Goal: Information Seeking & Learning: Learn about a topic

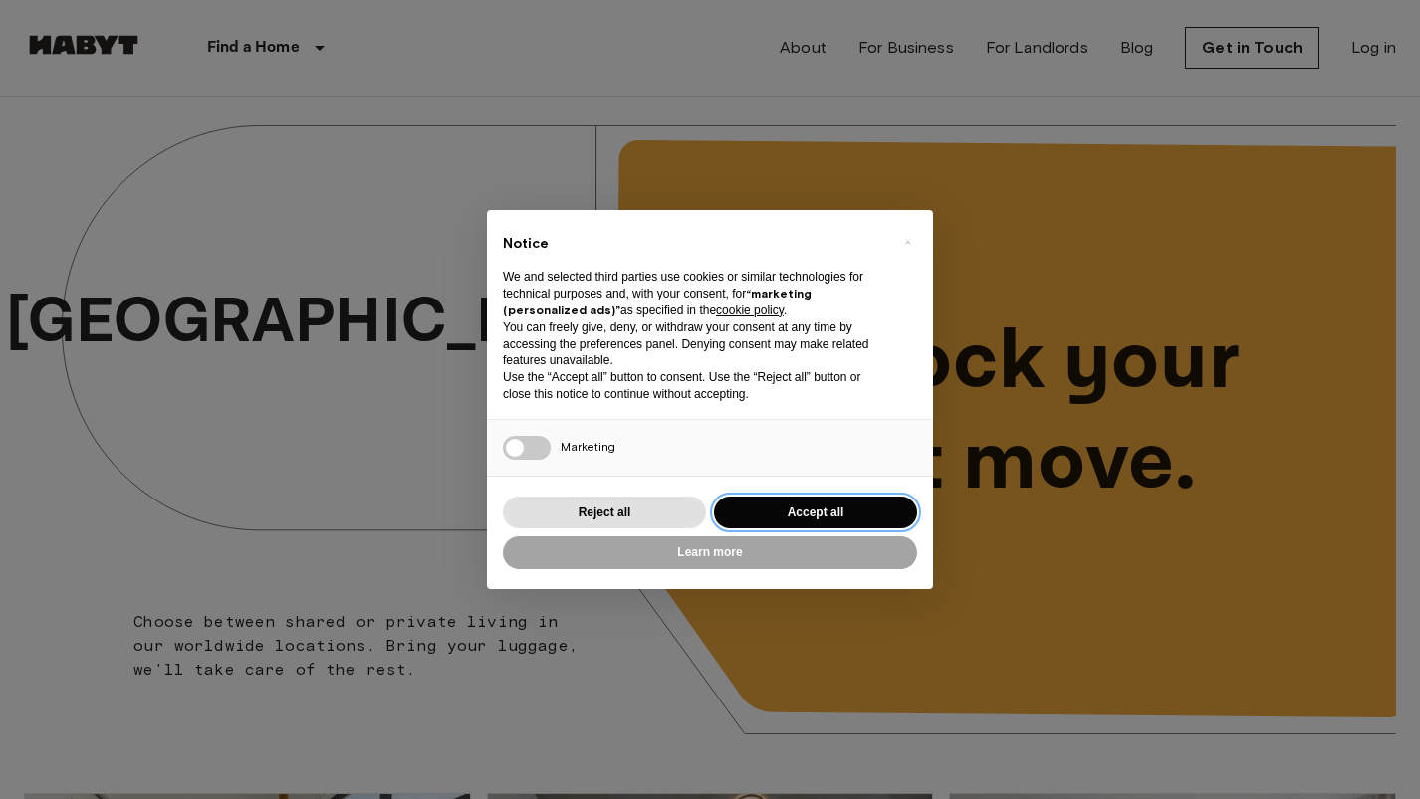
click at [780, 514] on button "Accept all" at bounding box center [815, 513] width 203 height 33
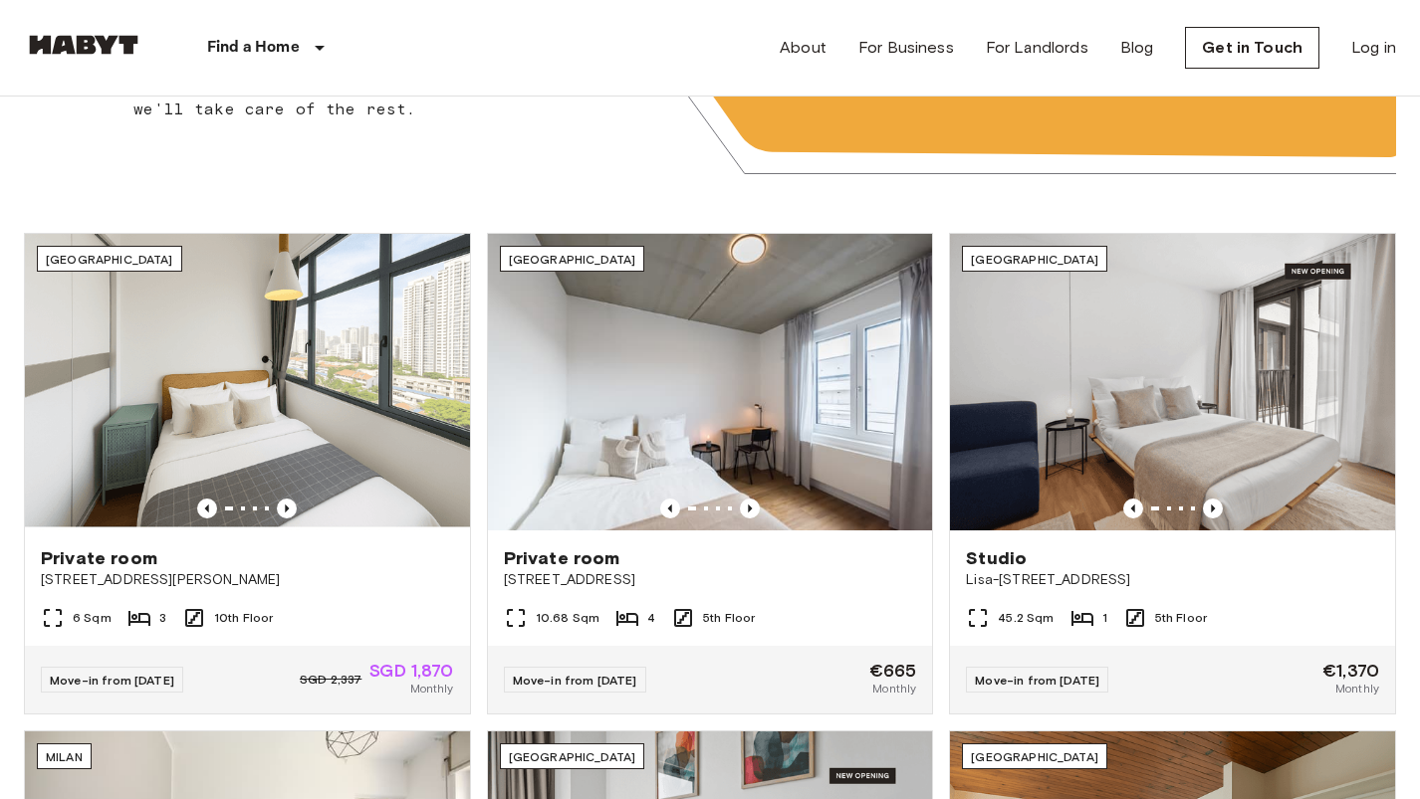
scroll to position [562, 0]
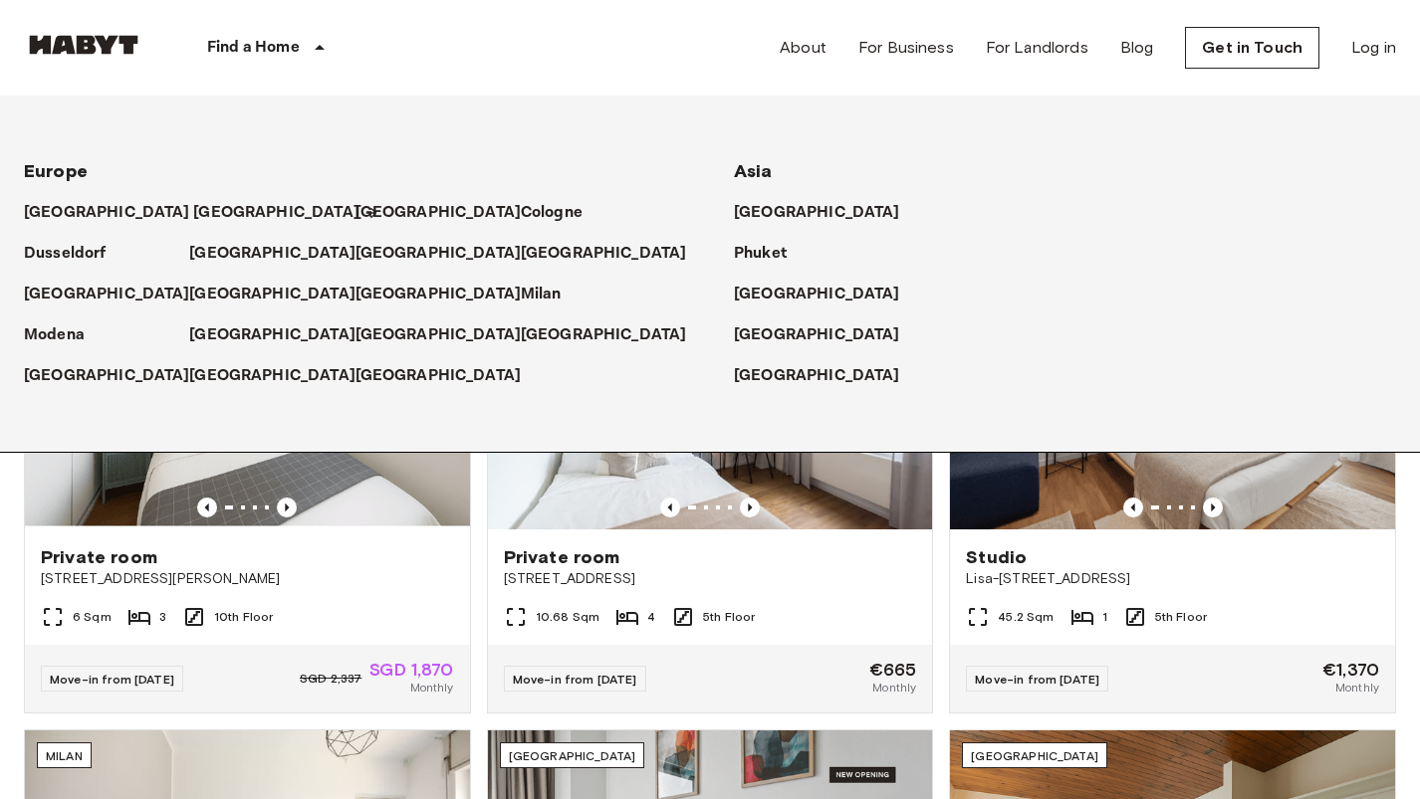
click at [224, 210] on p "[GEOGRAPHIC_DATA]" at bounding box center [276, 213] width 166 height 24
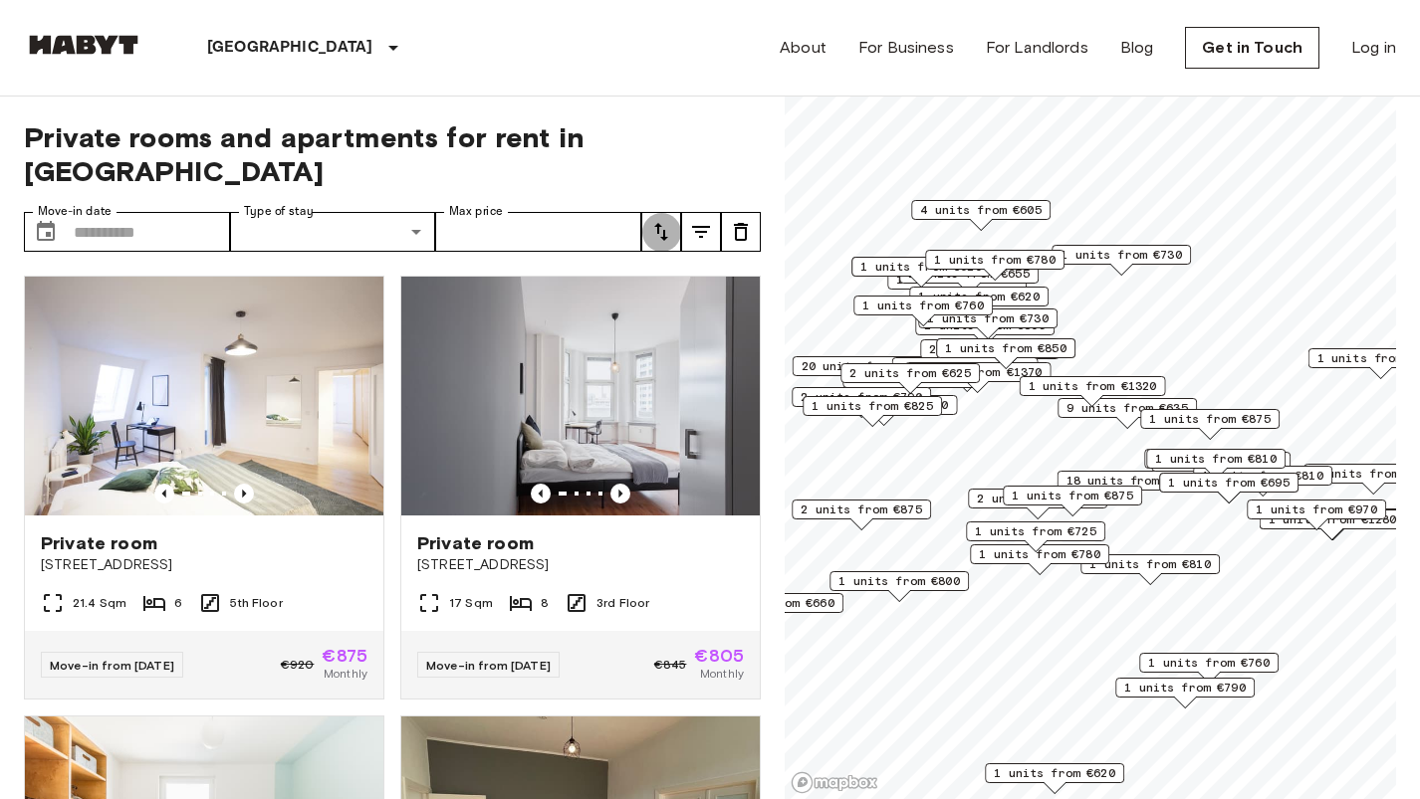
click at [659, 220] on icon "tune" at bounding box center [661, 232] width 24 height 24
click at [688, 270] on li "Lowest price" at bounding box center [740, 272] width 199 height 36
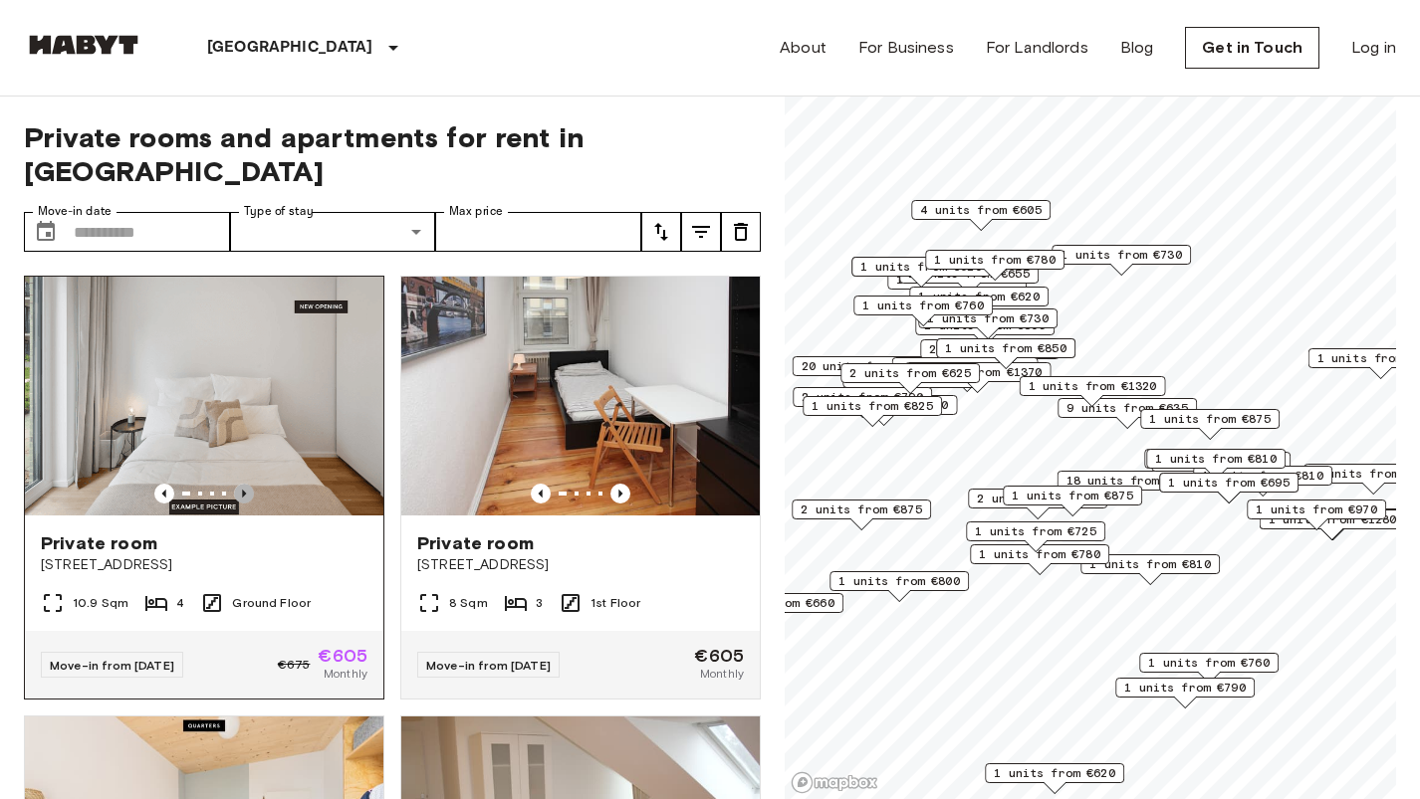
click at [250, 484] on icon "Previous image" at bounding box center [244, 494] width 20 height 20
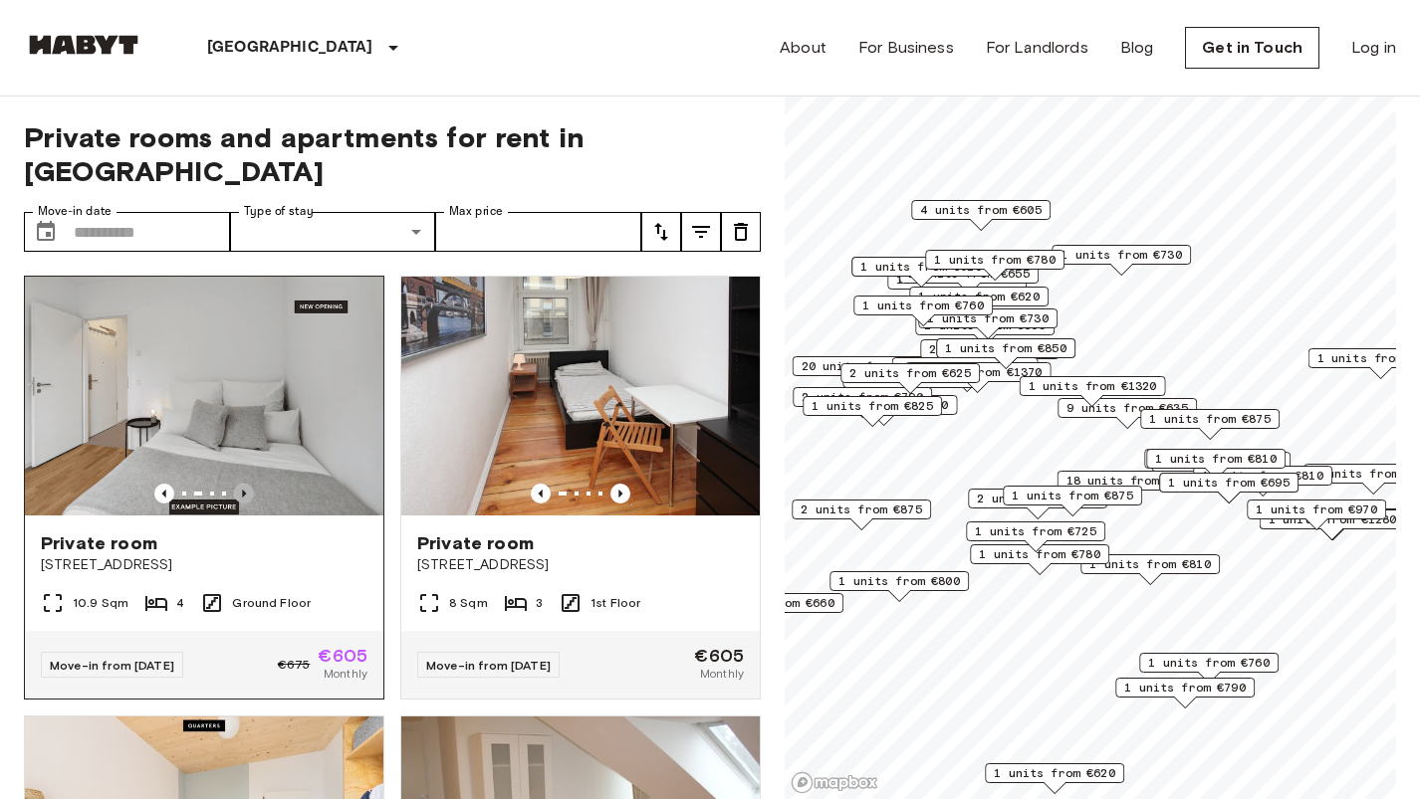
click at [250, 484] on icon "Previous image" at bounding box center [244, 494] width 20 height 20
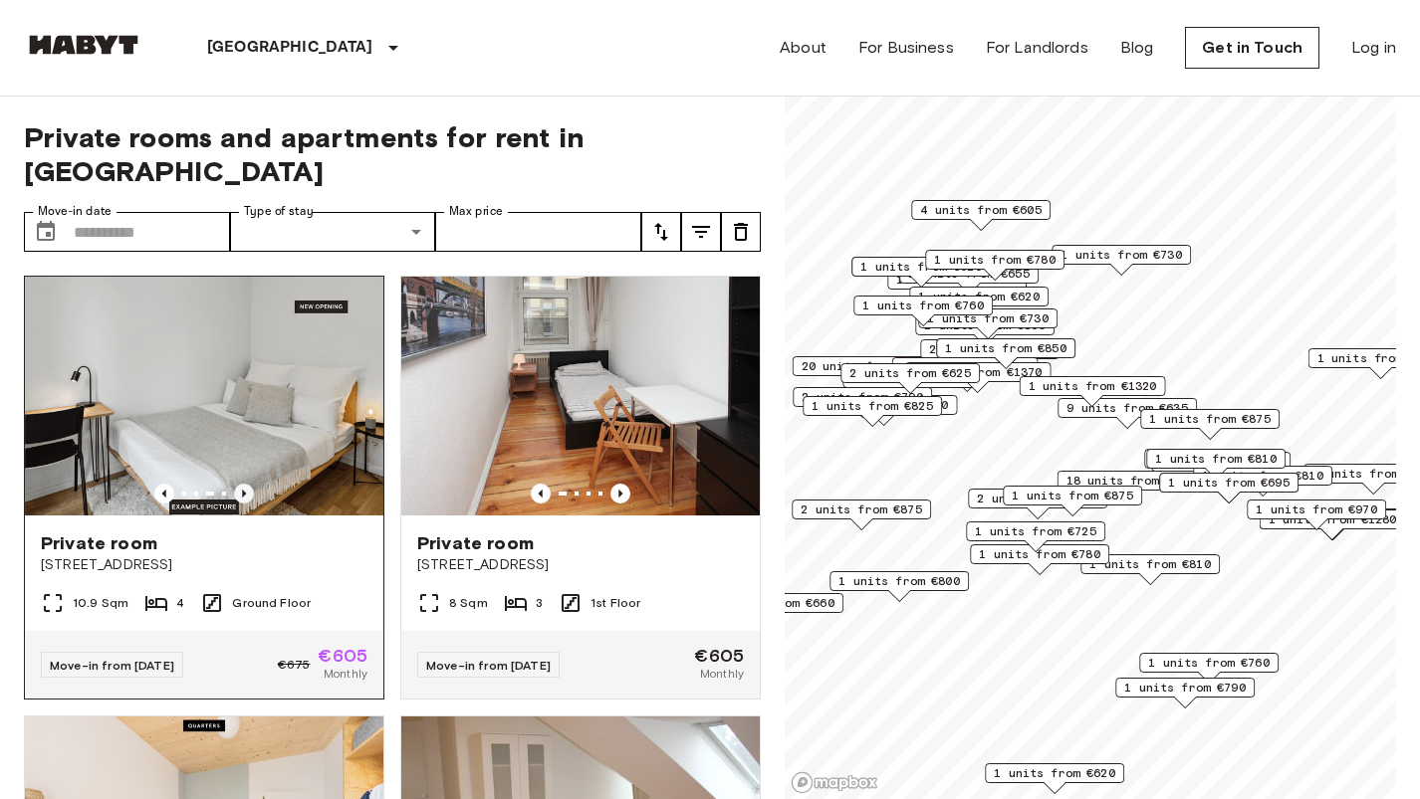
click at [250, 484] on icon "Previous image" at bounding box center [244, 494] width 20 height 20
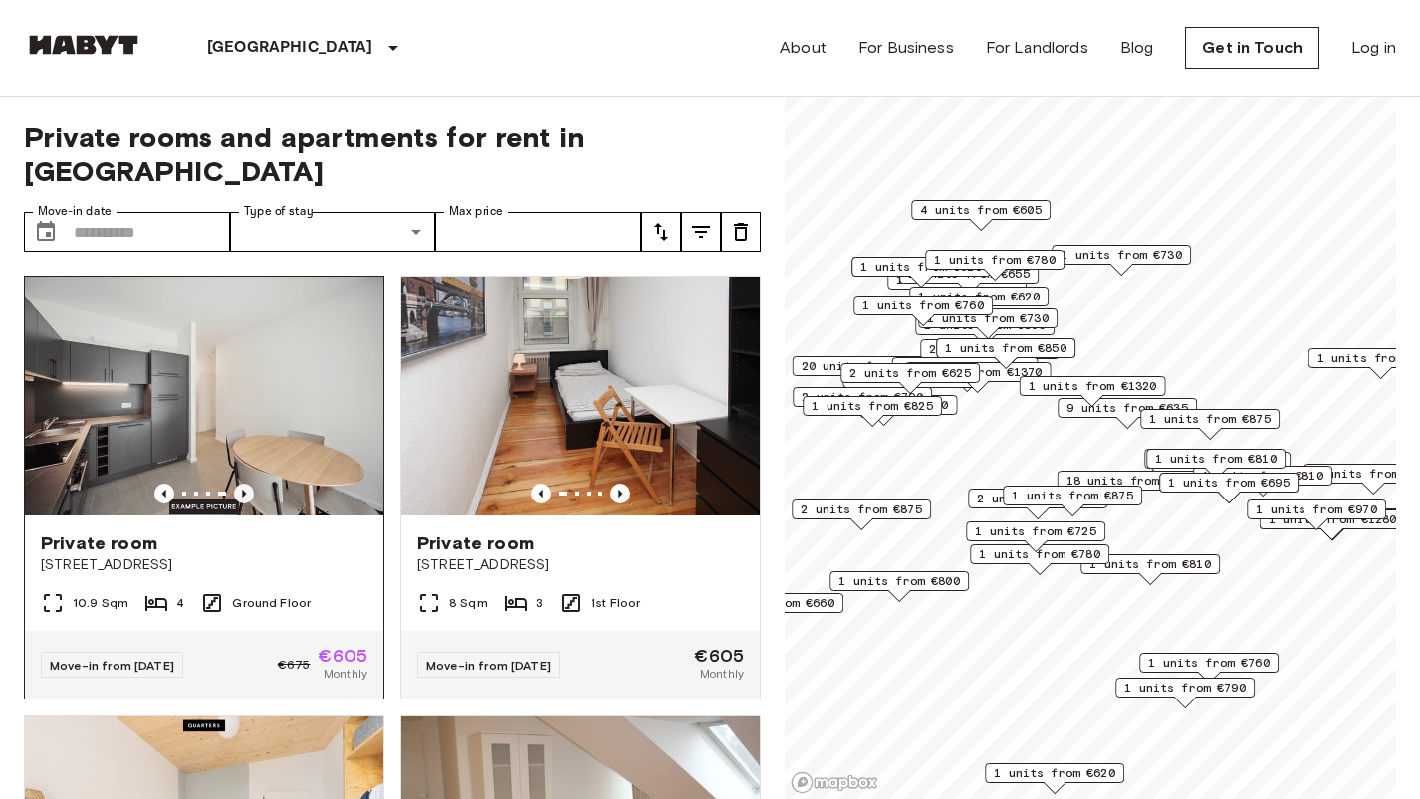
click at [250, 484] on icon "Previous image" at bounding box center [244, 494] width 20 height 20
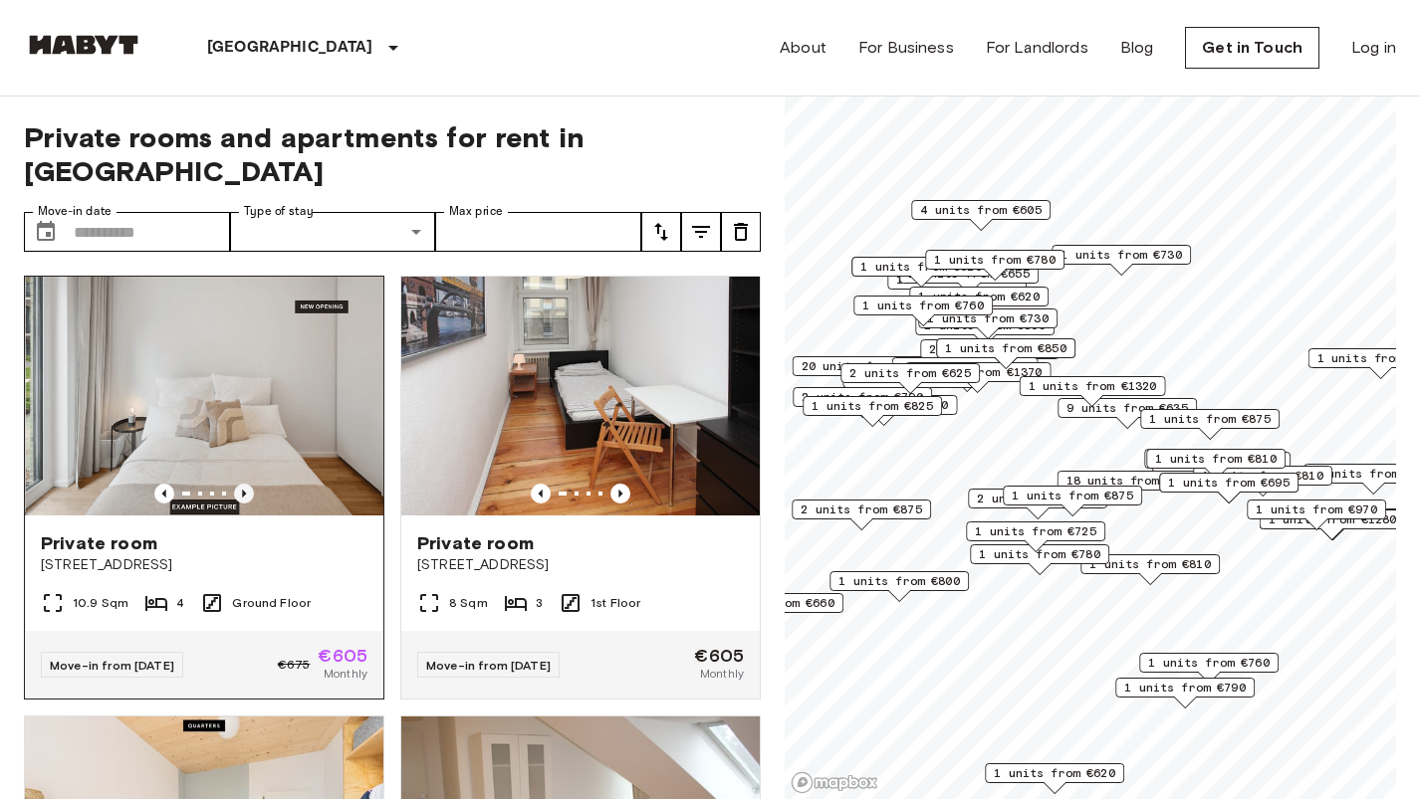
click at [250, 484] on icon "Previous image" at bounding box center [244, 494] width 20 height 20
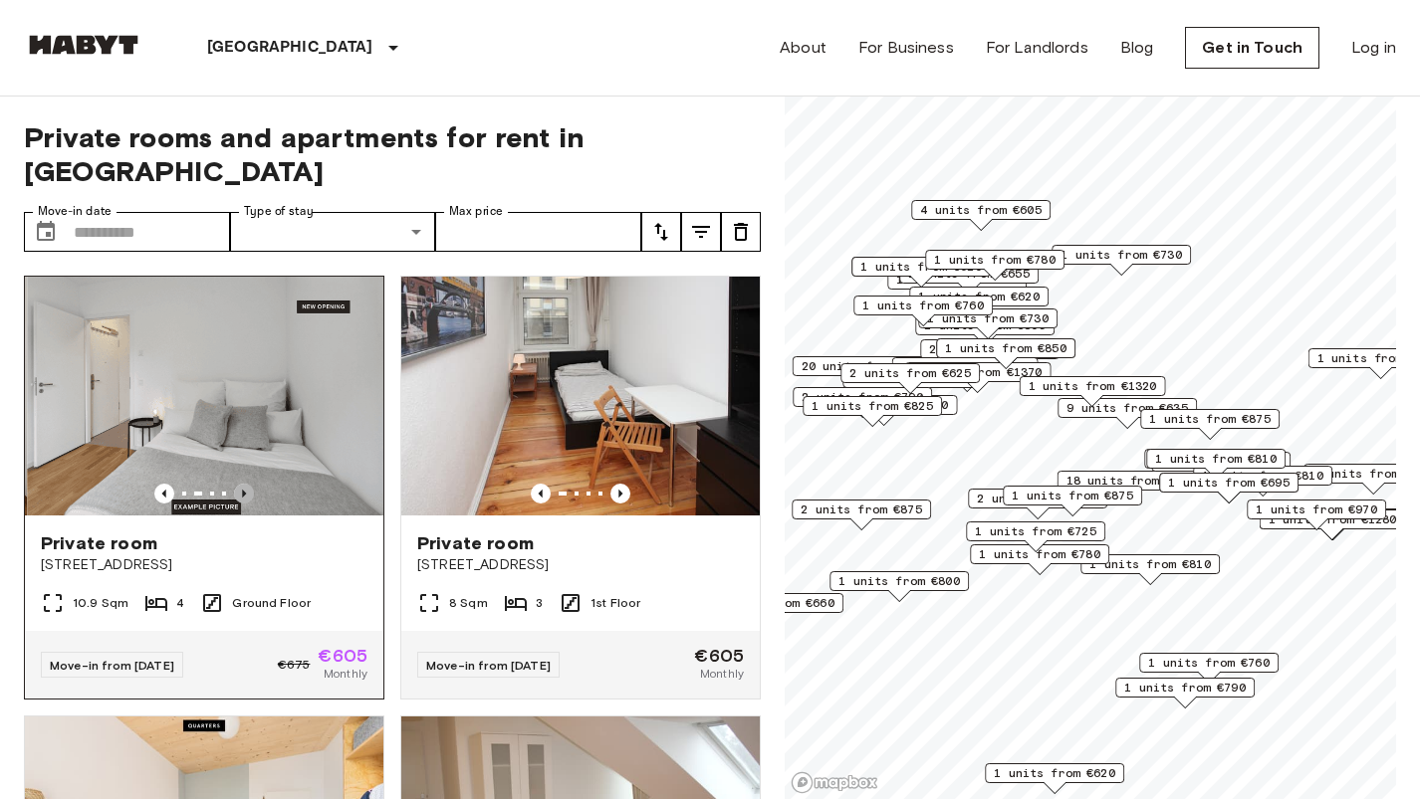
click at [250, 484] on icon "Previous image" at bounding box center [244, 494] width 20 height 20
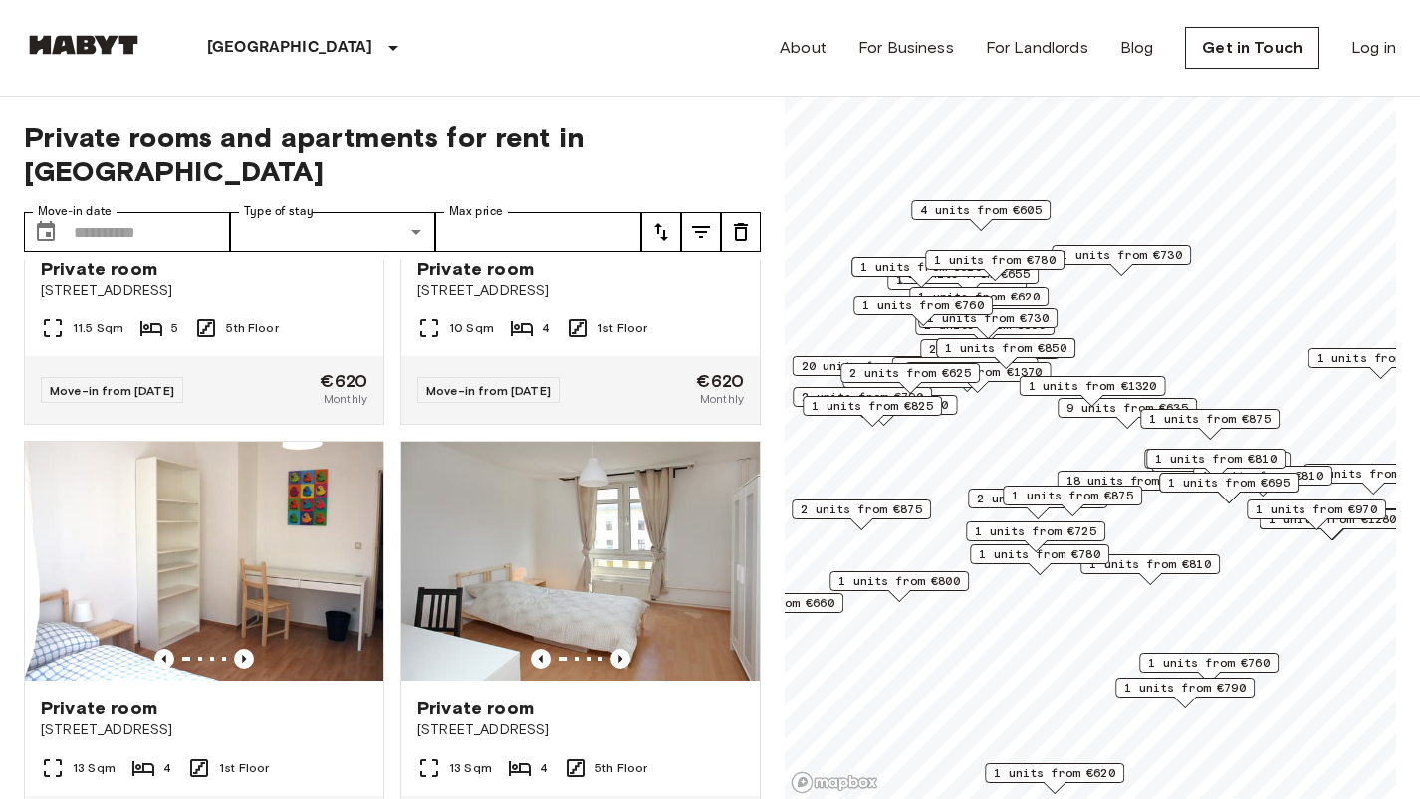
scroll to position [1156, 0]
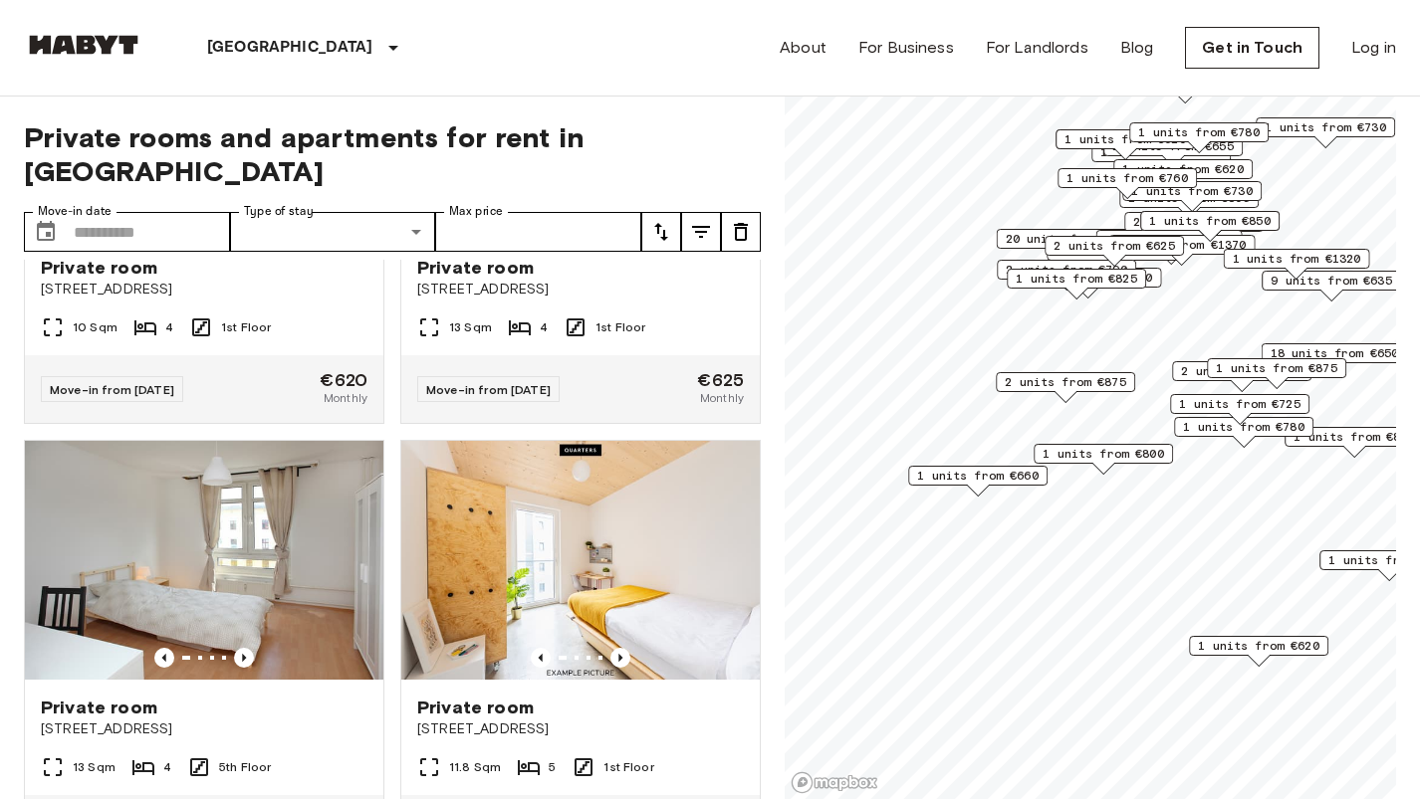
scroll to position [716, 0]
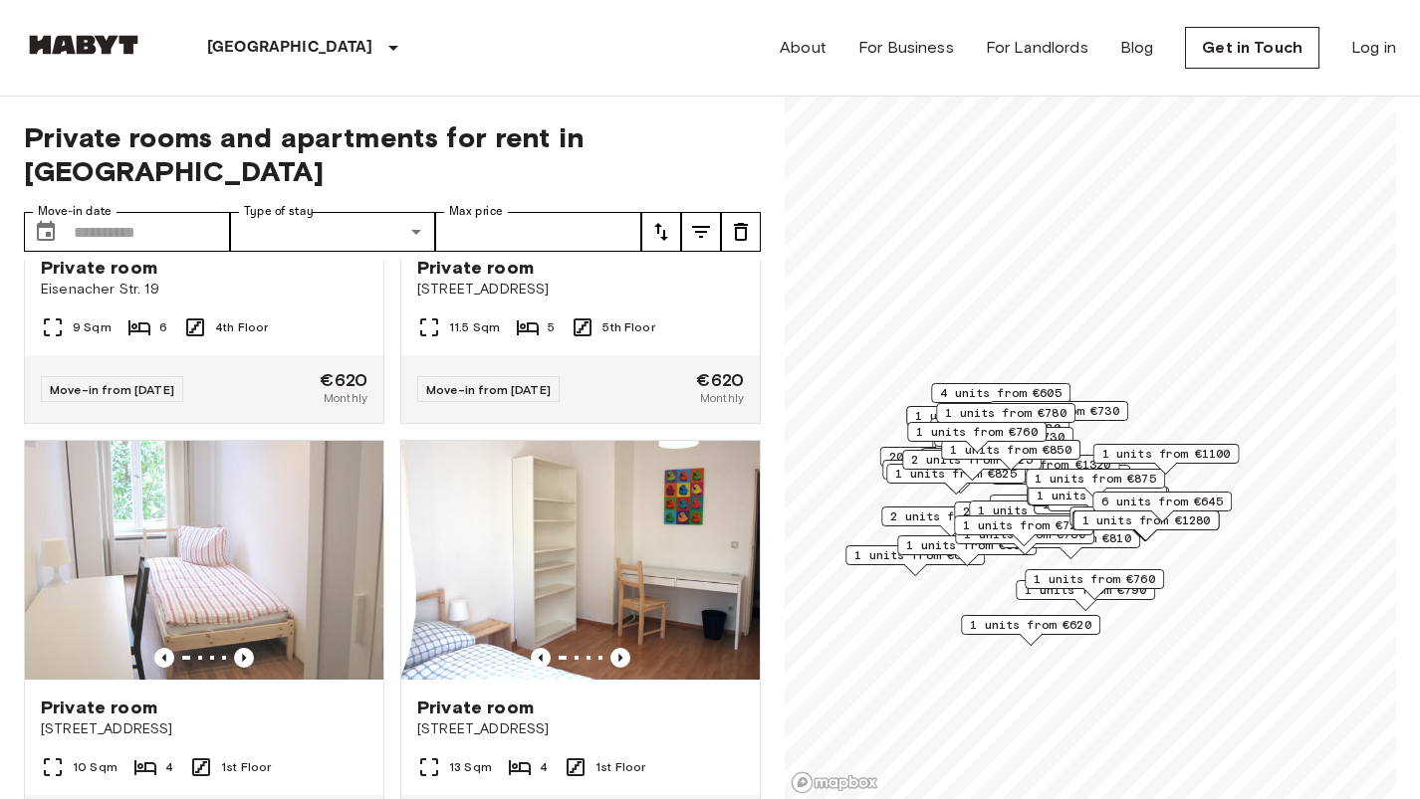
scroll to position [1156, 0]
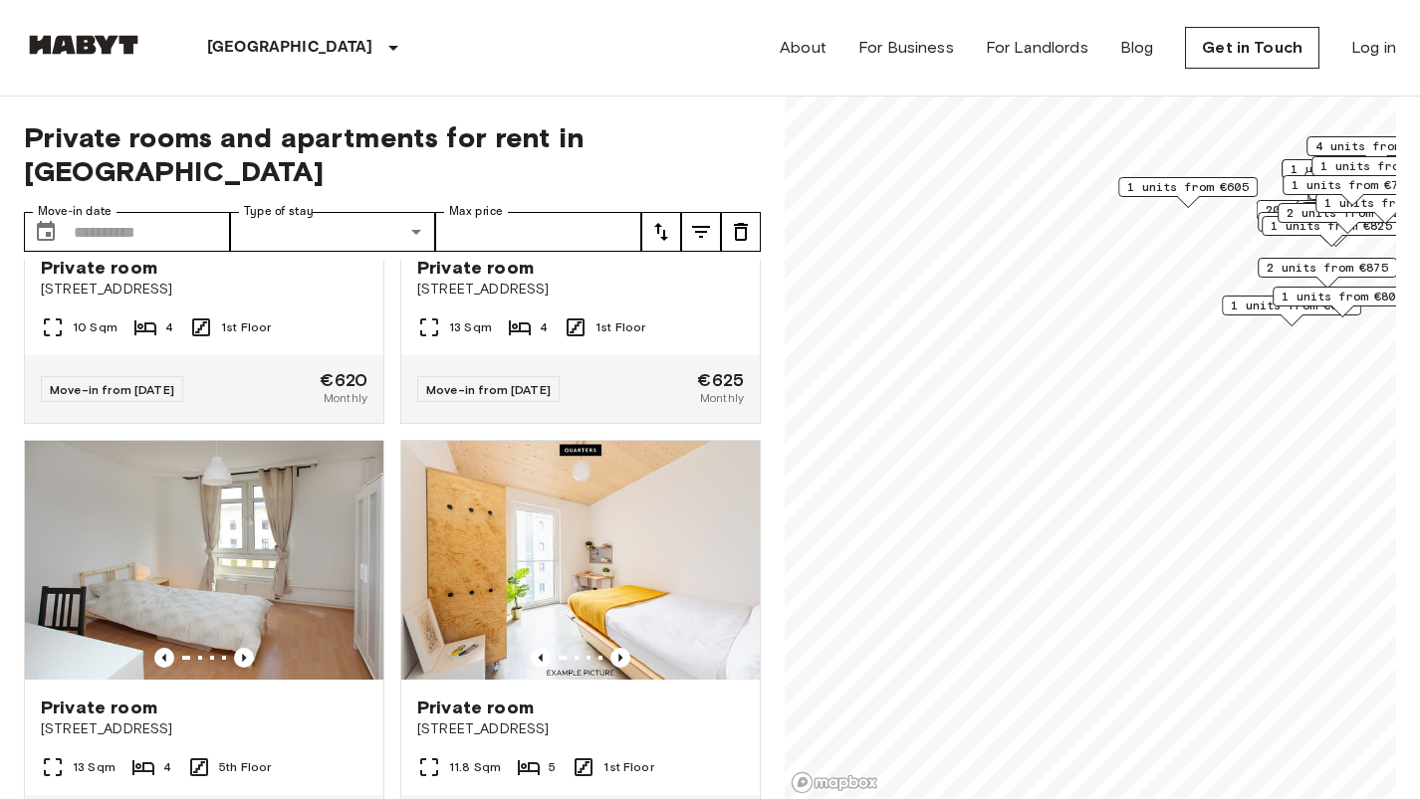
scroll to position [716, 0]
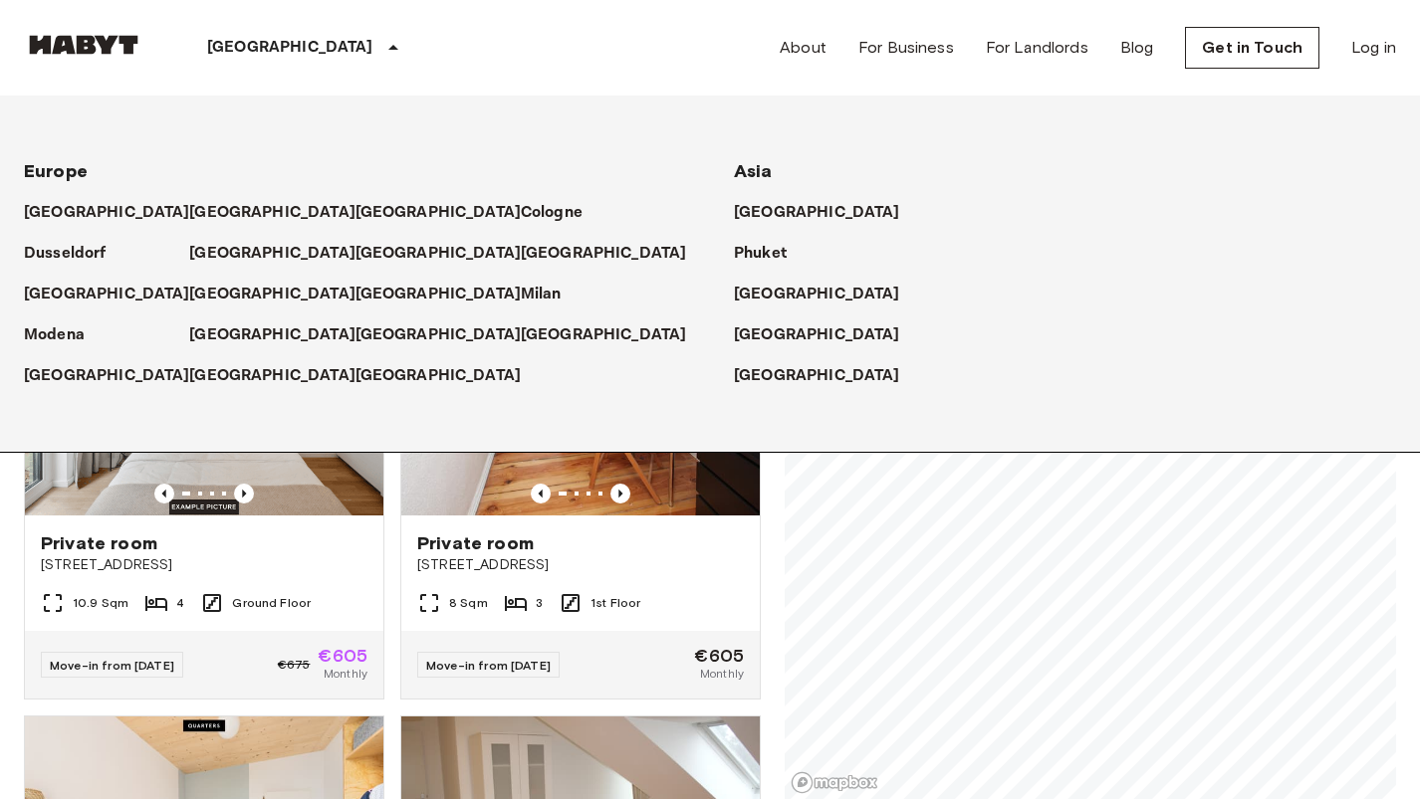
click at [230, 56] on p "[GEOGRAPHIC_DATA]" at bounding box center [290, 48] width 166 height 24
